Goal: Task Accomplishment & Management: Use online tool/utility

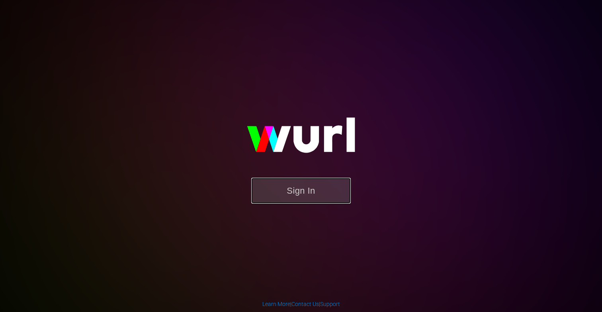
click at [297, 193] on button "Sign In" at bounding box center [300, 190] width 99 height 26
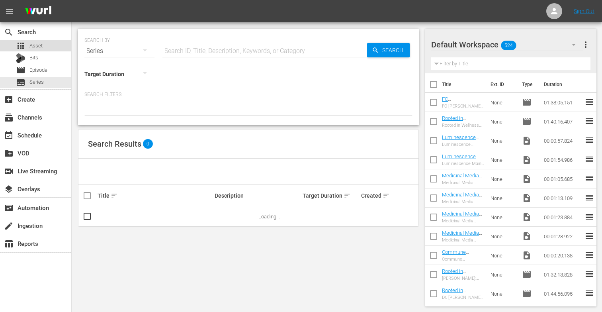
click at [50, 48] on div "apps Asset" at bounding box center [35, 45] width 71 height 11
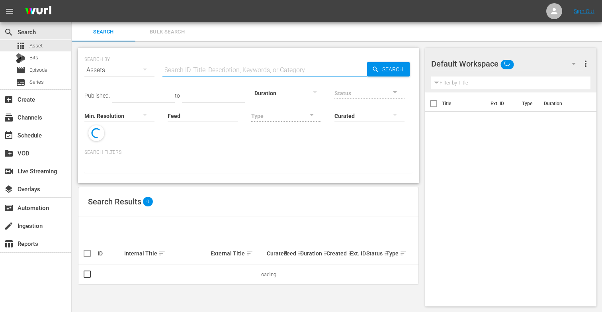
click at [170, 69] on input "text" at bounding box center [264, 69] width 204 height 19
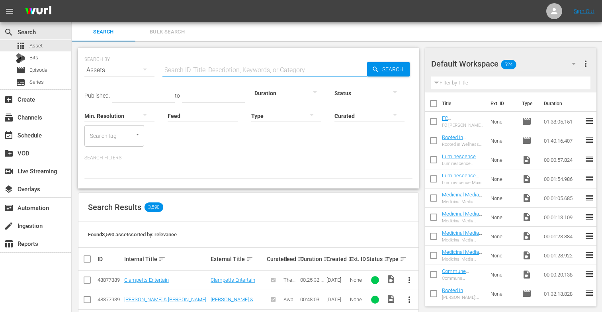
paste input "Welcome to Navigating Perimenopause and Menopause"
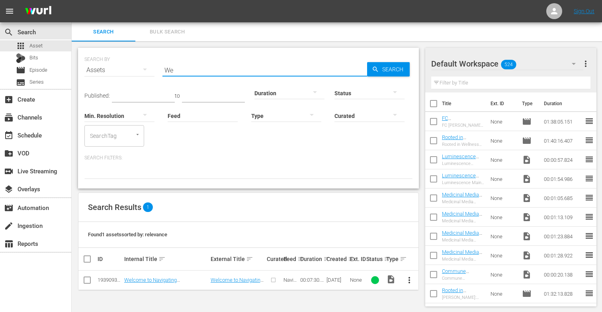
type input "W"
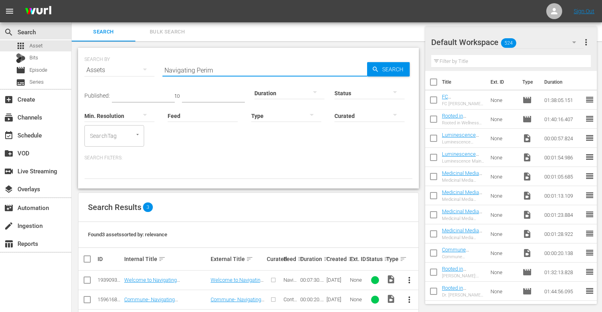
scroll to position [31, 0]
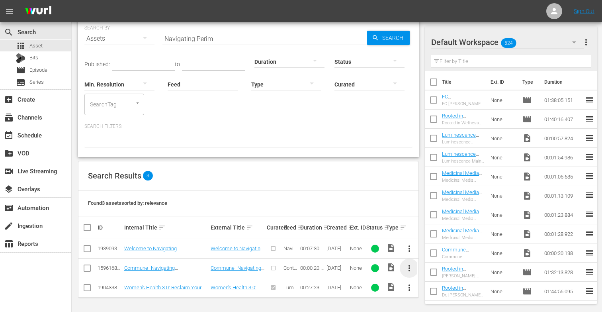
click at [409, 266] on span "more_vert" at bounding box center [409, 268] width 10 height 10
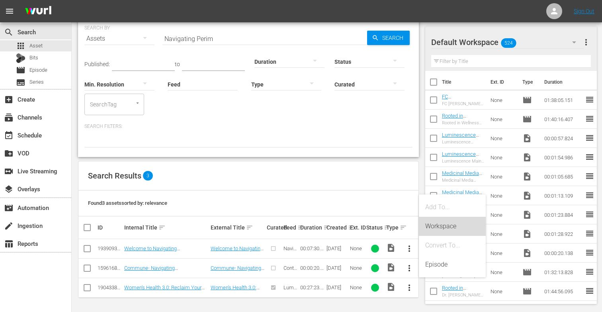
click at [445, 228] on div "Workspace" at bounding box center [452, 225] width 54 height 19
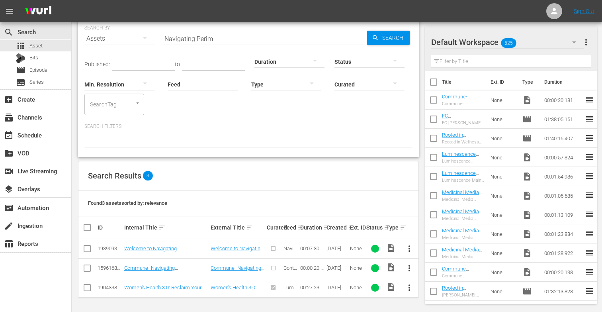
click at [218, 38] on input "Navigating Perim" at bounding box center [264, 38] width 204 height 19
type input "N"
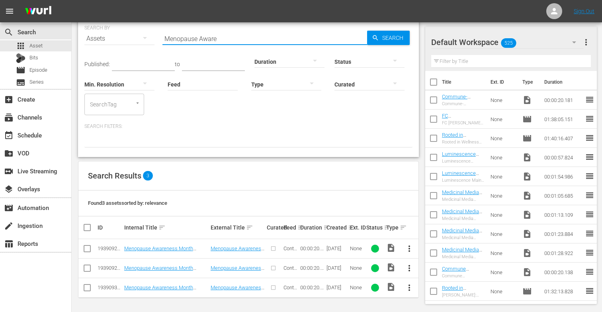
type input "Menopause Aware"
click at [408, 247] on span "more_vert" at bounding box center [409, 248] width 10 height 10
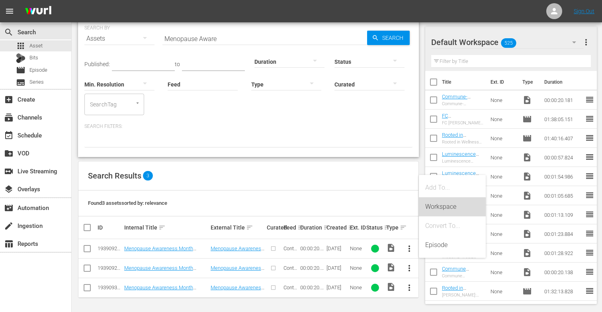
click at [437, 208] on div "Workspace" at bounding box center [452, 206] width 54 height 19
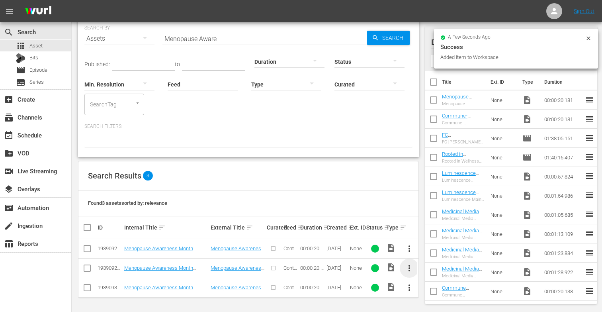
click at [409, 266] on span "more_vert" at bounding box center [409, 268] width 10 height 10
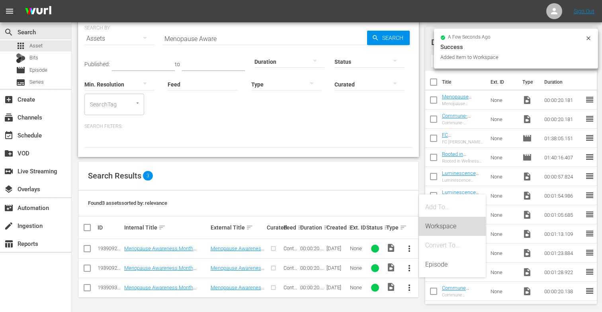
click at [432, 230] on div "Workspace" at bounding box center [452, 225] width 54 height 19
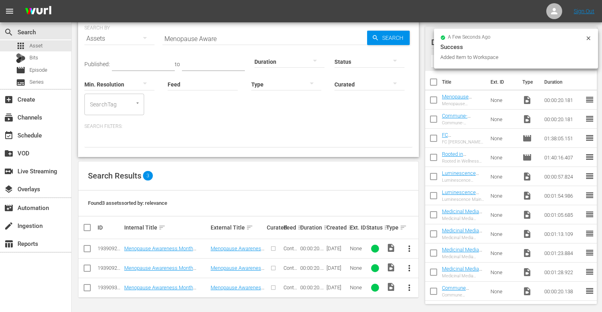
click at [409, 286] on span "more_vert" at bounding box center [409, 287] width 10 height 10
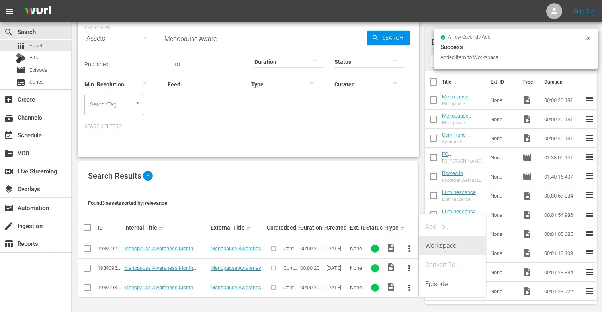
click at [438, 245] on div "Workspace" at bounding box center [452, 245] width 54 height 19
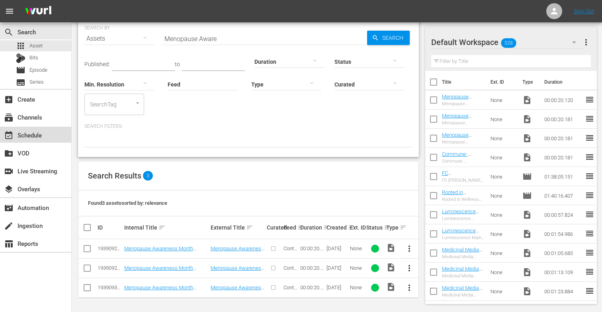
click at [36, 134] on div "event_available Schedule" at bounding box center [22, 133] width 45 height 7
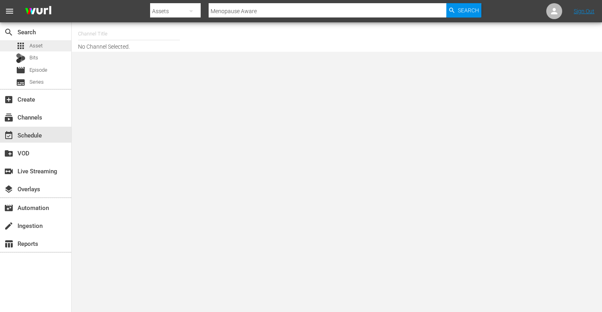
click at [47, 50] on div "apps Asset" at bounding box center [35, 45] width 71 height 11
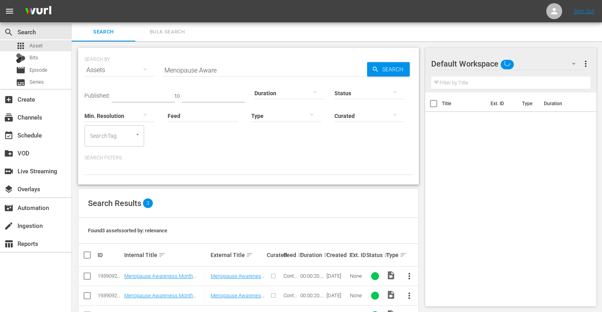
click at [220, 70] on input "Menopause Aware" at bounding box center [264, 69] width 204 height 19
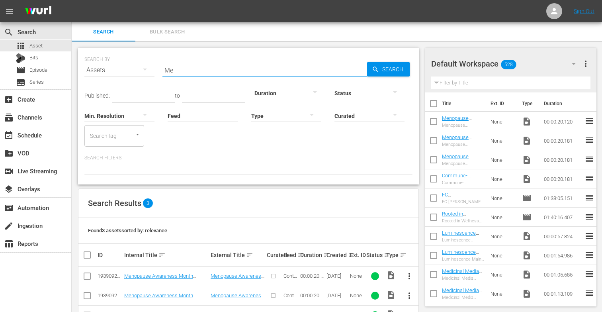
type input "M"
paste input "Myths About Perimenopause and Menopause"
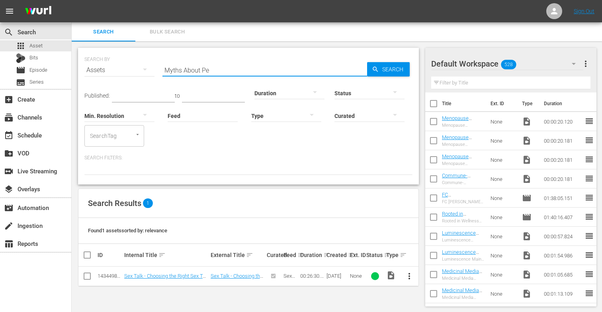
type input "Myths About P"
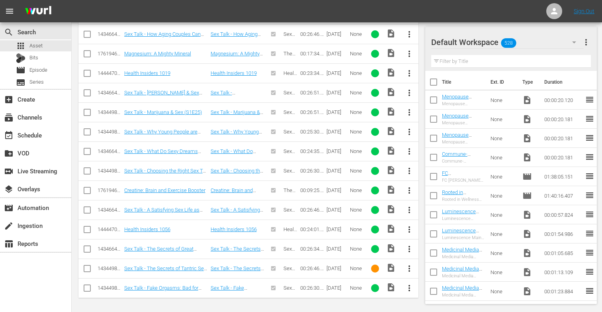
scroll to position [355, 0]
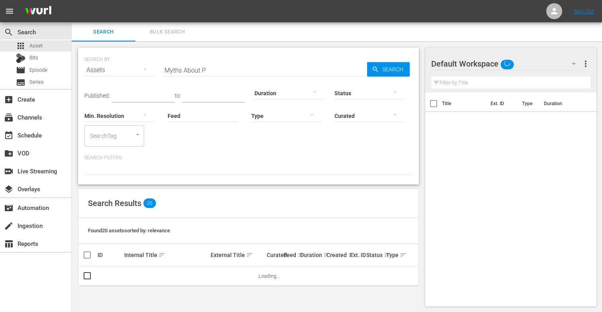
scroll to position [1, 0]
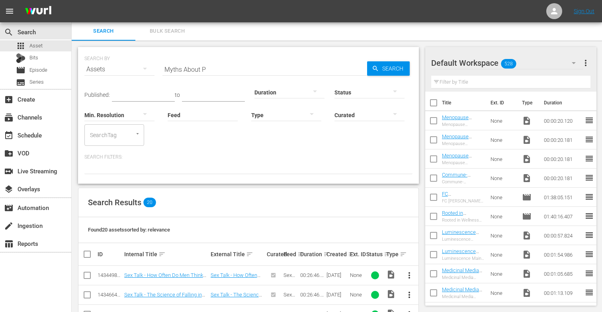
click at [210, 68] on input "Myths About P" at bounding box center [264, 69] width 204 height 19
type input "M"
paste input "How Women's Hormones Work Together"
type input "How Women's Hormones Work Together"
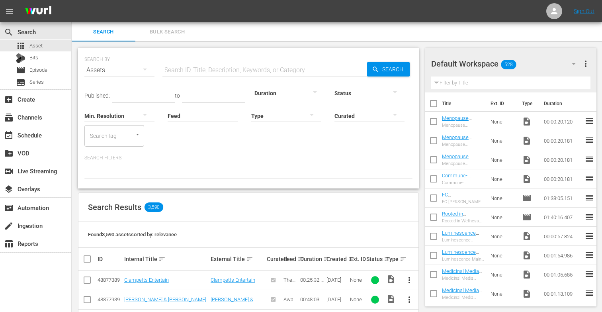
click at [185, 60] on input "text" at bounding box center [264, 69] width 204 height 19
paste input "How Women's Hormones Work Together"
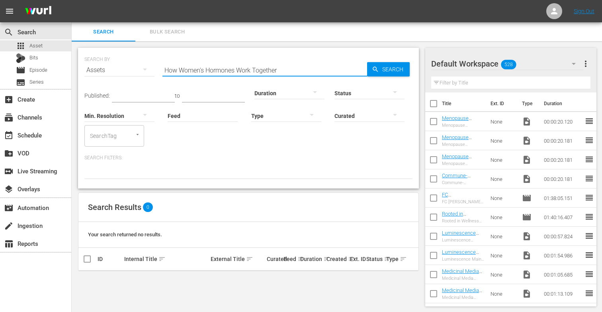
click at [288, 65] on input "How Women's Hormones Work Together" at bounding box center [264, 69] width 204 height 19
click at [284, 69] on input "How Women's Hormones Work Together" at bounding box center [264, 69] width 204 height 19
type input "H"
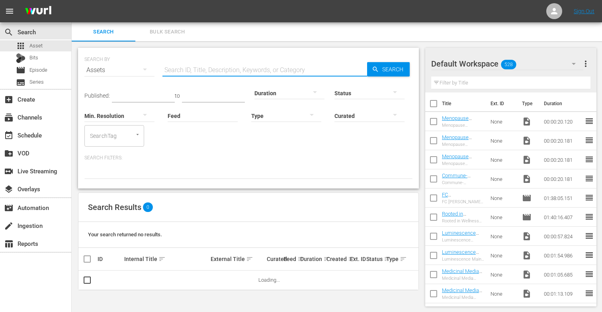
paste input "Hormonal Changes During Perimenopause and Menopause"
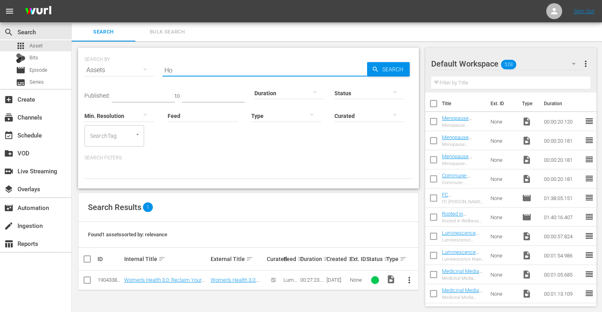
type input "H"
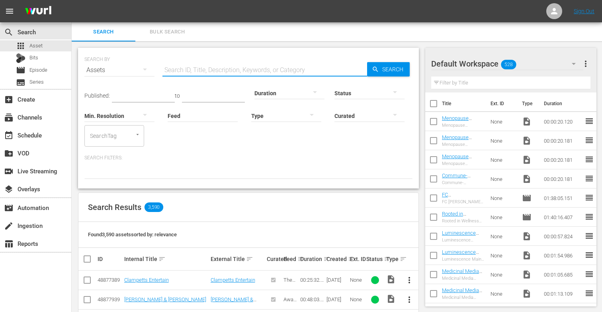
paste input "The Energy Crisis in the Female Brain"
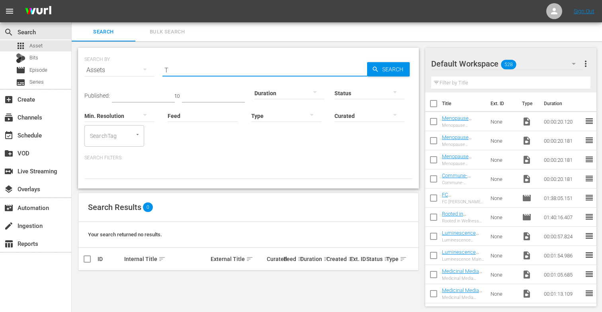
type input "T"
paste input "A Closer Look at the Transition from Perimenopause to Menopause"
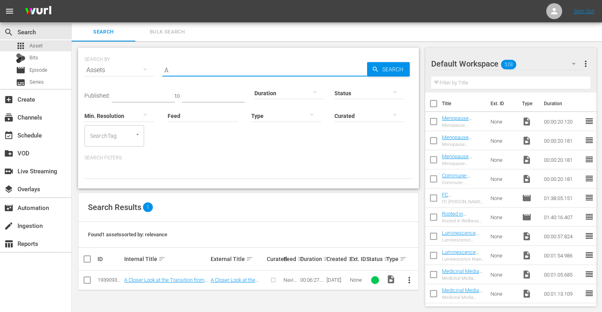
type input "A"
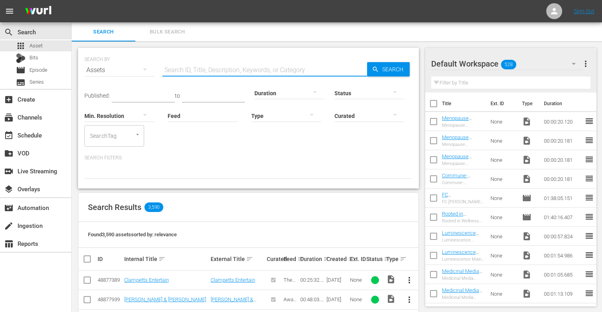
paste input "Menopause and Metabolic Dysfunction"
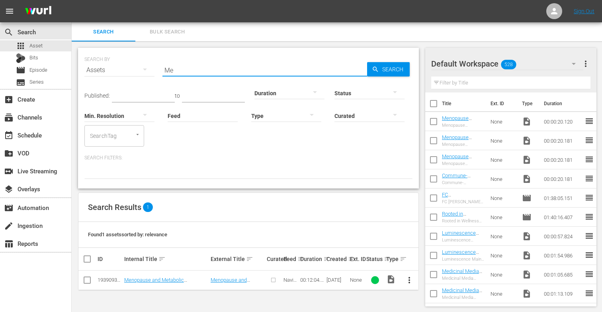
type input "M"
paste input "An Overview of the Gottfried Protocol"
type input "A"
paste input "Important Baseline Measurements"
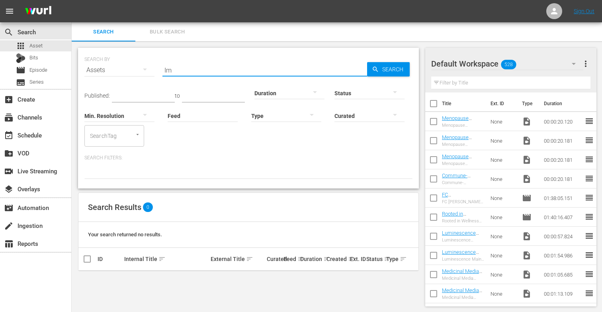
type input "I"
paste input "Important Baseline Measurements"
type input "I"
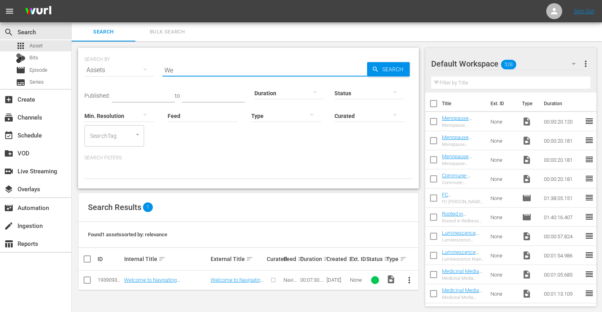
type input "W"
paste input "Myths About Perimenopause and Menopause"
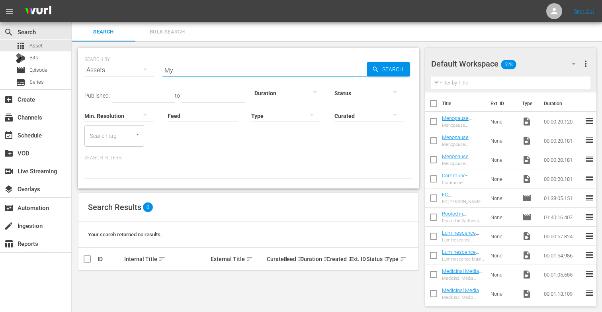
type input "M"
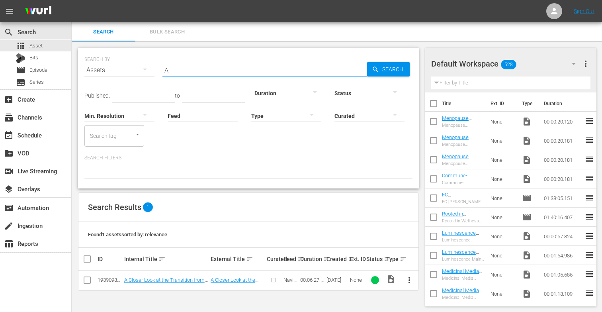
paste input "Thank You from Dr. Sara Gottfried"
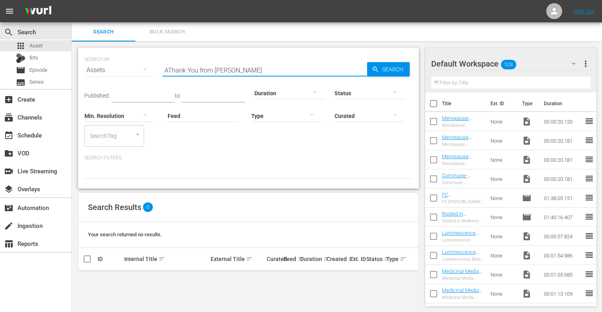
click at [168, 69] on input "AThank You from Dr. Sara Gottfried" at bounding box center [264, 69] width 204 height 19
click at [265, 70] on input "A Thank You from Dr. Sara Gottfried" at bounding box center [264, 69] width 204 height 19
type input "A"
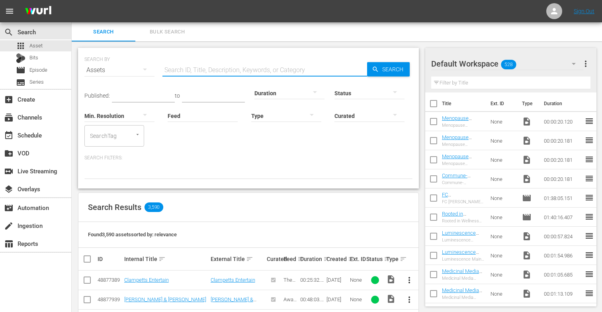
paste input "Womens’ Moods and Hormones"
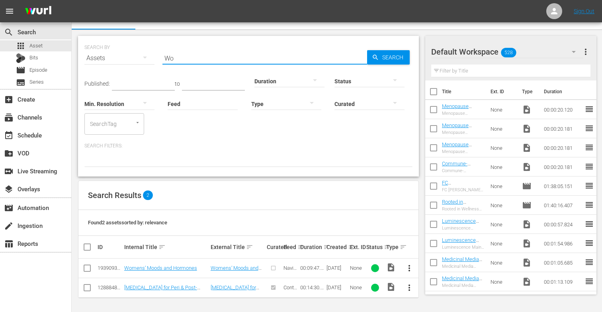
type input "W"
paste input "Coffee, Alcohol, and Women’s Gut Health"
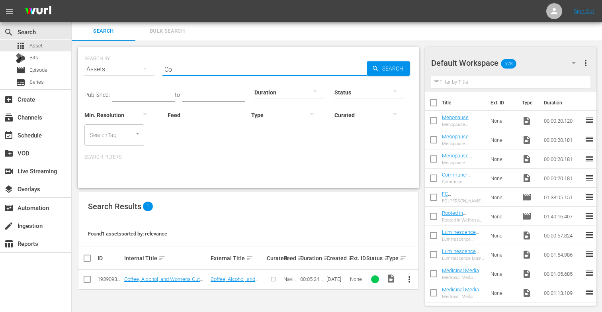
type input "C"
paste input "Women, Menopause, and Libidio"
type input "W"
paste input "Women and the Importance of Good Sleep"
type input "W"
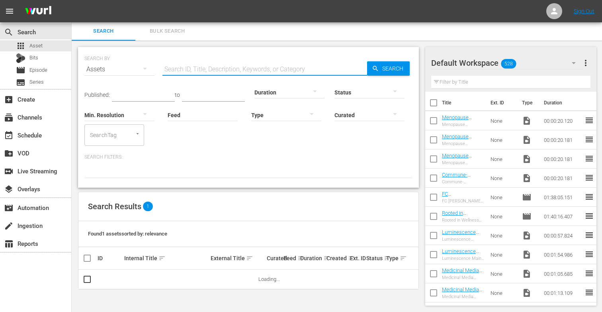
scroll to position [12, 0]
